Goal: Register for event/course

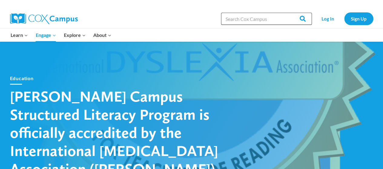
click at [236, 20] on input "Search in https://coxcampus.org/" at bounding box center [266, 19] width 91 height 12
click at [328, 18] on link "Log In" at bounding box center [328, 18] width 26 height 12
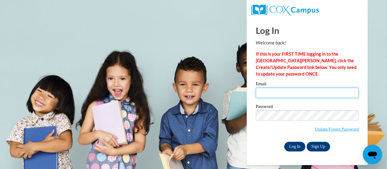
type input "joseph.popp@trschools.k12.wi.us"
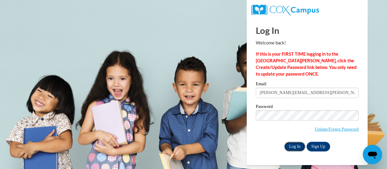
click at [292, 146] on input "Log In" at bounding box center [294, 147] width 21 height 10
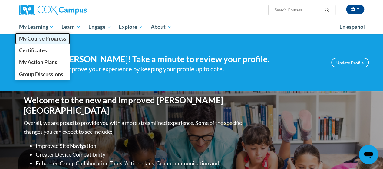
click at [54, 38] on span "My Course Progress" at bounding box center [42, 38] width 47 height 6
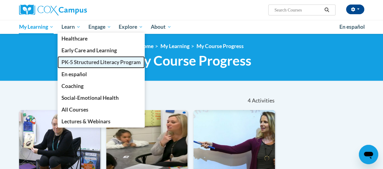
click at [108, 61] on span "PK-5 Structured Literacy Program" at bounding box center [100, 62] width 79 height 6
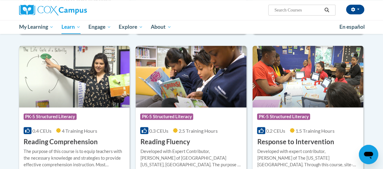
scroll to position [503, 0]
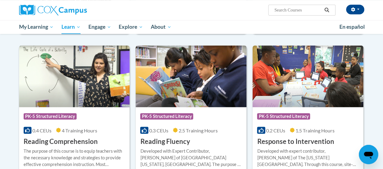
click at [186, 90] on img at bounding box center [190, 76] width 111 height 62
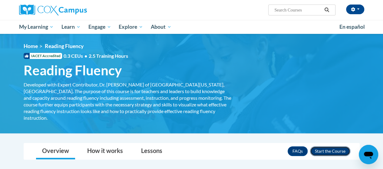
click at [338, 146] on button "Enroll" at bounding box center [330, 151] width 40 height 10
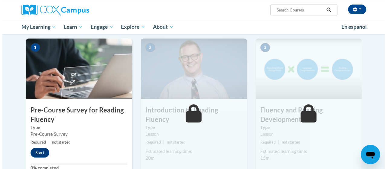
scroll to position [119, 0]
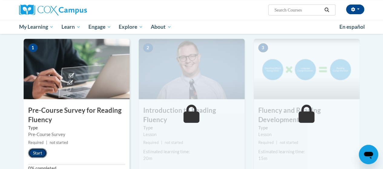
click at [38, 151] on button "Start" at bounding box center [37, 153] width 19 height 10
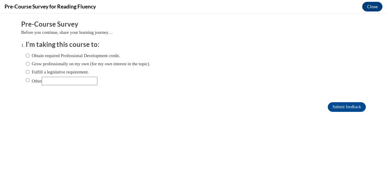
scroll to position [0, 0]
click at [26, 57] on input "Obtain required Professional Development credit." at bounding box center [28, 55] width 4 height 7
radio input "true"
click at [335, 107] on input "Submit feedback" at bounding box center [347, 107] width 38 height 10
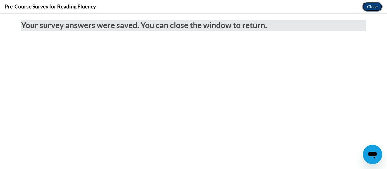
click at [371, 7] on button "Close" at bounding box center [372, 7] width 20 height 10
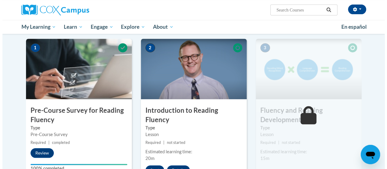
scroll to position [142, 0]
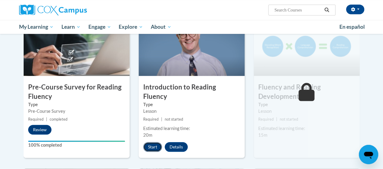
click at [149, 142] on button "Start" at bounding box center [152, 147] width 19 height 10
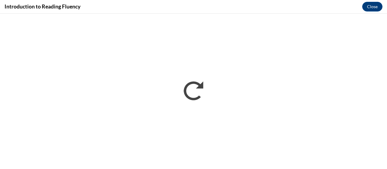
scroll to position [0, 0]
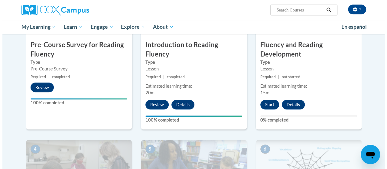
scroll to position [184, 0]
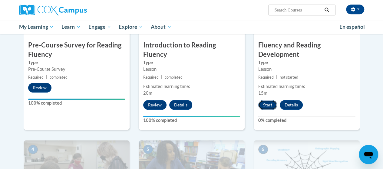
click at [264, 104] on button "Start" at bounding box center [267, 105] width 19 height 10
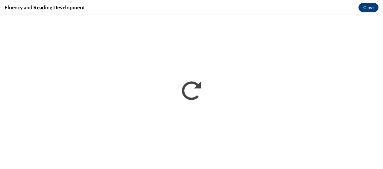
scroll to position [0, 0]
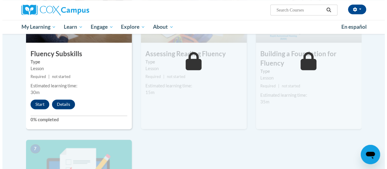
scroll to position [343, 0]
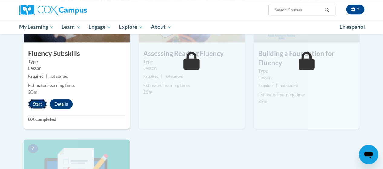
click at [34, 105] on button "Start" at bounding box center [37, 104] width 19 height 10
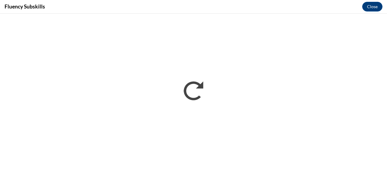
scroll to position [0, 0]
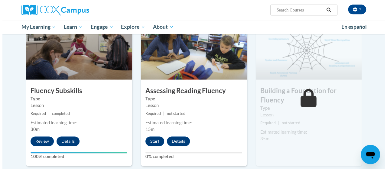
scroll to position [333, 0]
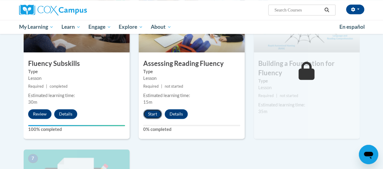
click at [151, 114] on button "Start" at bounding box center [152, 114] width 19 height 10
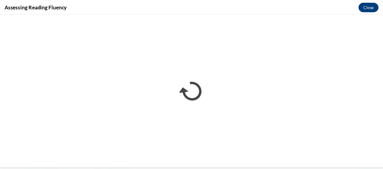
scroll to position [0, 0]
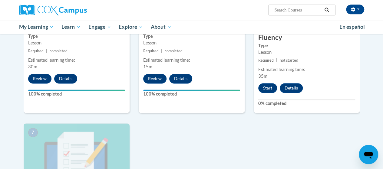
scroll to position [368, 0]
